Goal: Task Accomplishment & Management: Use online tool/utility

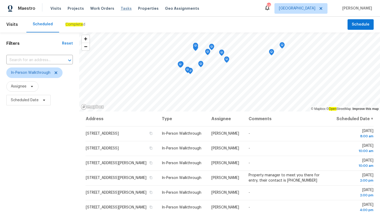
click at [124, 7] on span "Tasks" at bounding box center [126, 9] width 11 height 4
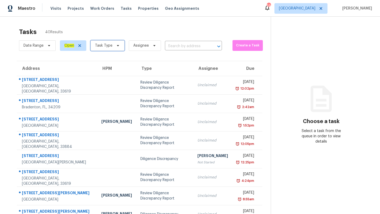
click at [107, 49] on span "Task Type" at bounding box center [108, 45] width 34 height 11
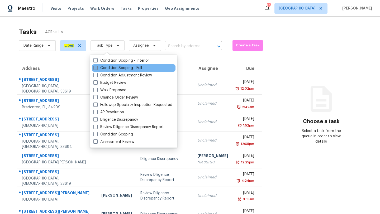
click at [117, 68] on label "Condition Scoping - Full" at bounding box center [117, 67] width 49 height 5
click at [97, 68] on input "Condition Scoping - Full" at bounding box center [94, 66] width 3 height 3
checkbox input "true"
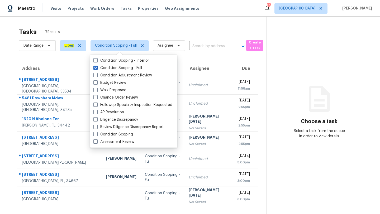
click at [192, 27] on div "Tasks 7 Results" at bounding box center [143, 32] width 248 height 14
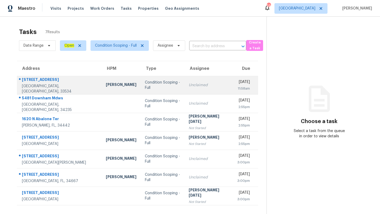
scroll to position [17, 0]
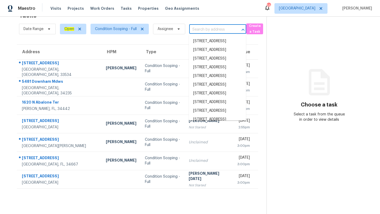
click at [211, 30] on input "text" at bounding box center [210, 30] width 42 height 8
paste input "[STREET_ADDRESS][PERSON_NAME]"
type input "[STREET_ADDRESS][PERSON_NAME]"
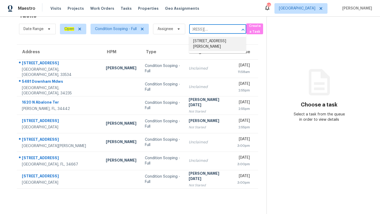
click at [210, 43] on li "[STREET_ADDRESS][PERSON_NAME]" at bounding box center [217, 44] width 57 height 14
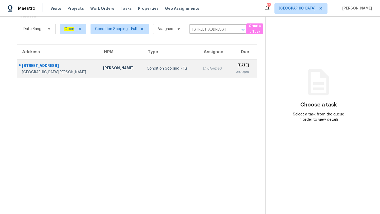
click at [200, 62] on td "Unclaimed" at bounding box center [213, 68] width 31 height 18
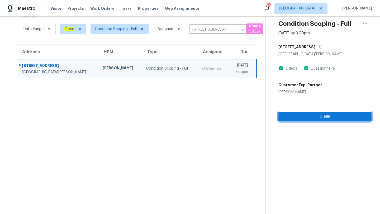
click at [304, 120] on button "Claim" at bounding box center [324, 117] width 93 height 10
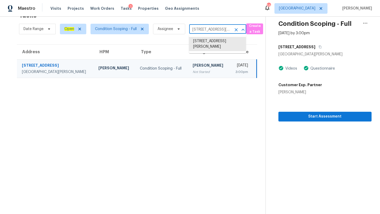
click at [202, 32] on input "[STREET_ADDRESS][PERSON_NAME]" at bounding box center [210, 30] width 42 height 8
